Goal: Transaction & Acquisition: Obtain resource

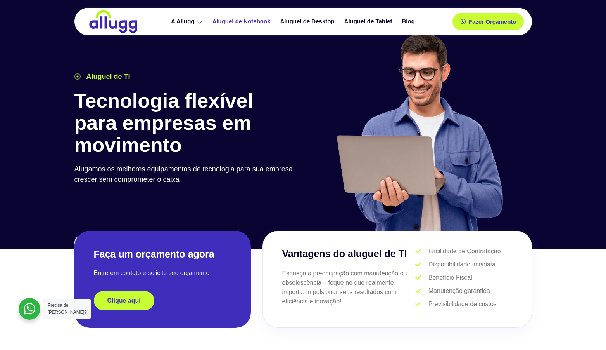
click at [242, 22] on link "Aluguel de Notebook" at bounding box center [243, 22] width 68 height 14
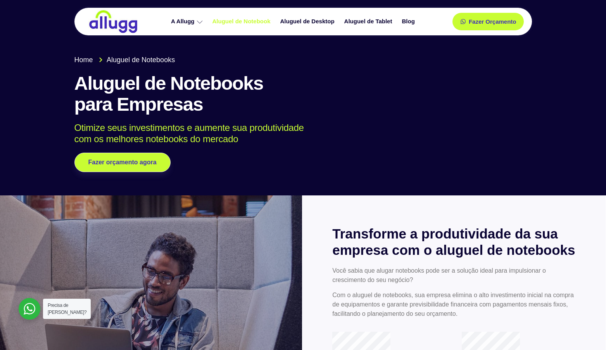
drag, startPoint x: 610, startPoint y: 19, endPoint x: 604, endPoint y: -4, distance: 24.2
